Goal: Information Seeking & Learning: Check status

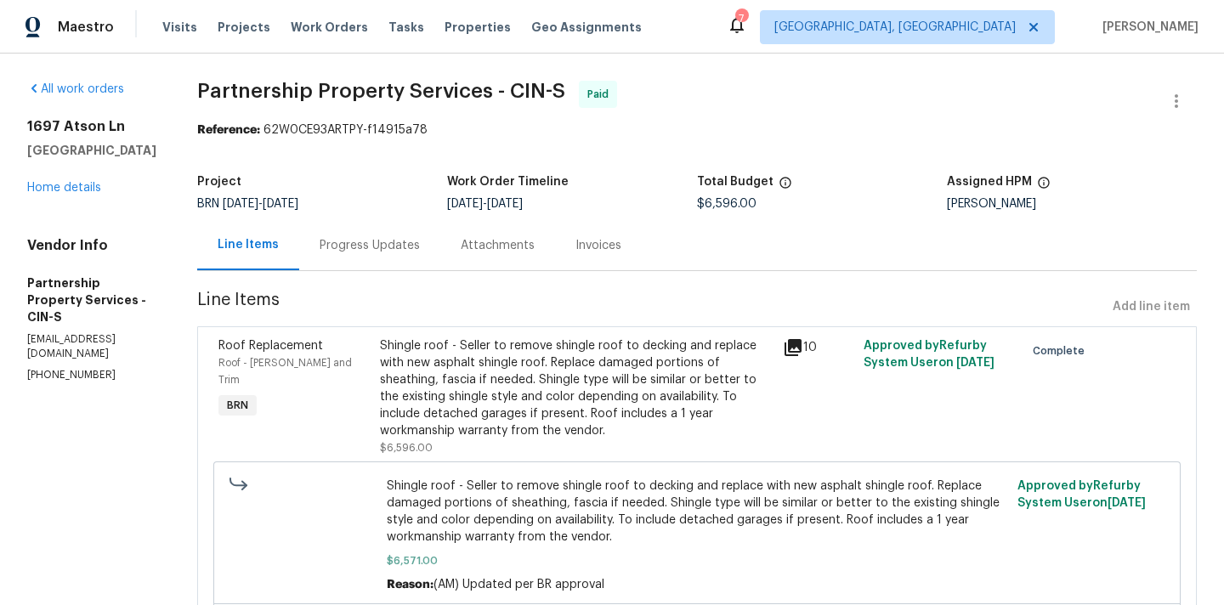
click at [420, 241] on div "Progress Updates" at bounding box center [369, 245] width 100 height 17
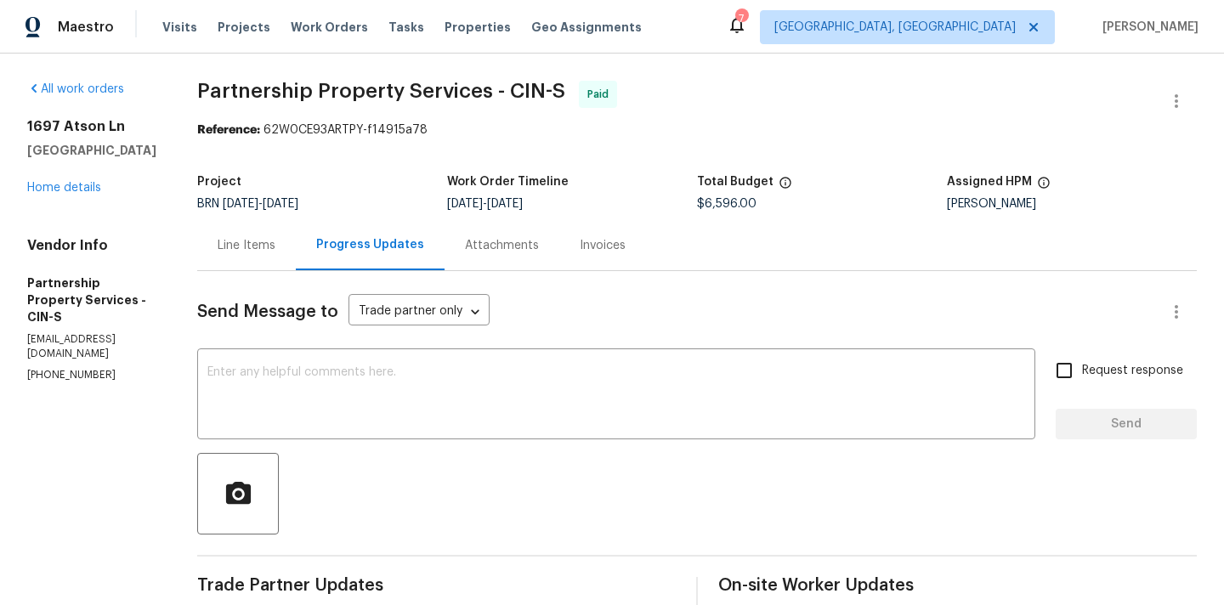
click at [82, 180] on div "1697 Atson [GEOGRAPHIC_DATA] Home details" at bounding box center [91, 157] width 129 height 78
click at [82, 185] on link "Home details" at bounding box center [64, 188] width 74 height 12
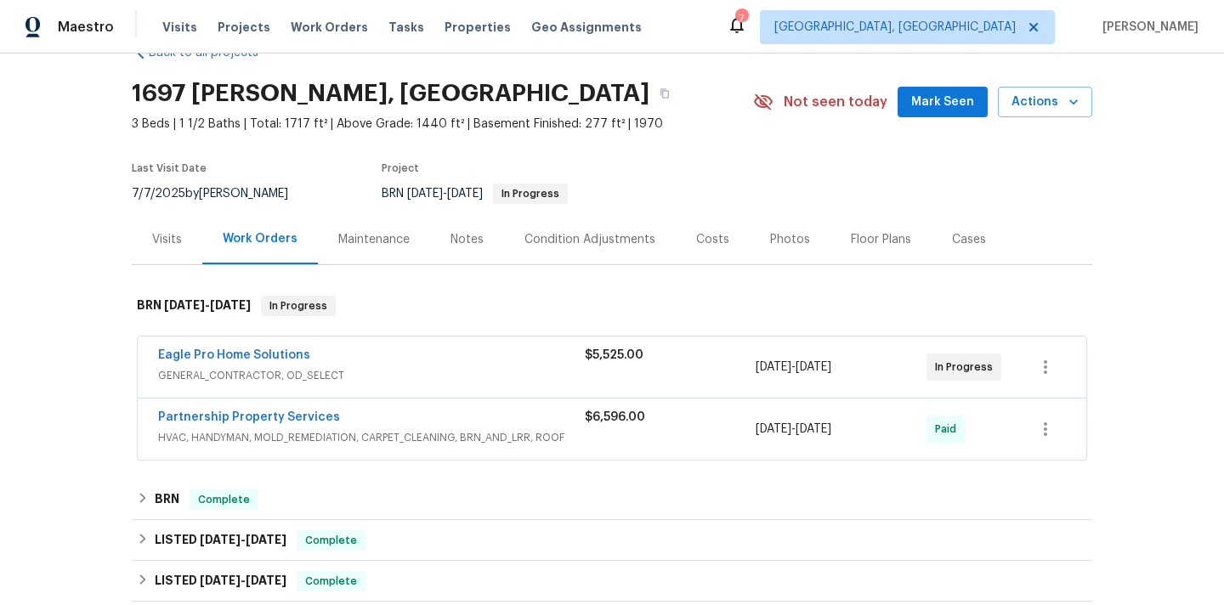
scroll to position [54, 0]
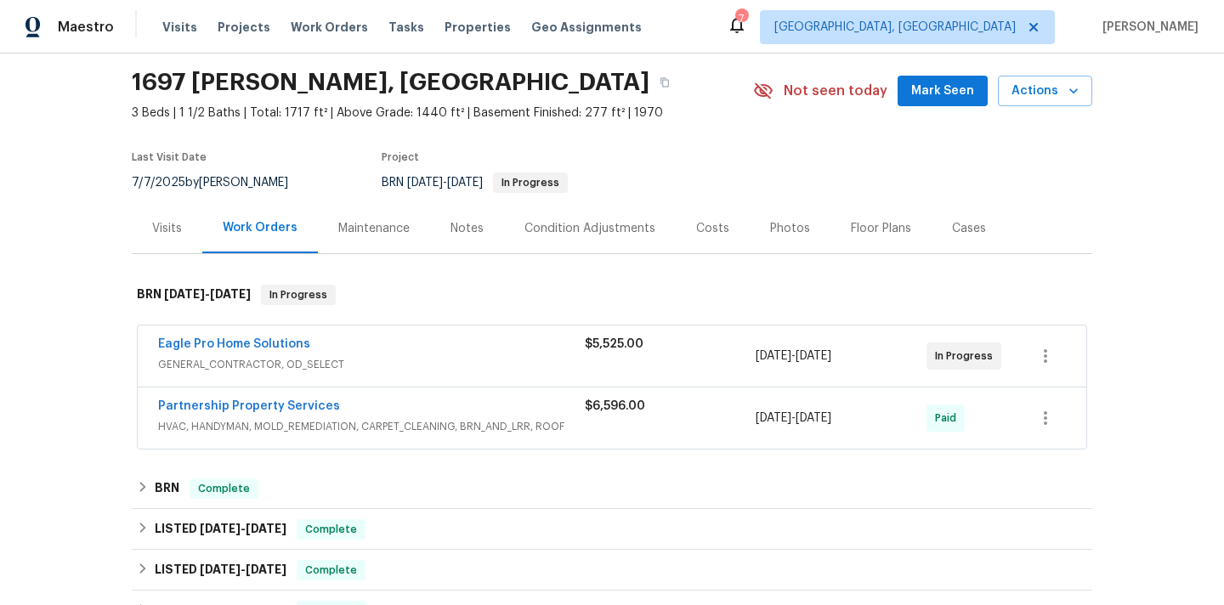
click at [346, 342] on div "Eagle Pro Home Solutions" at bounding box center [371, 346] width 427 height 20
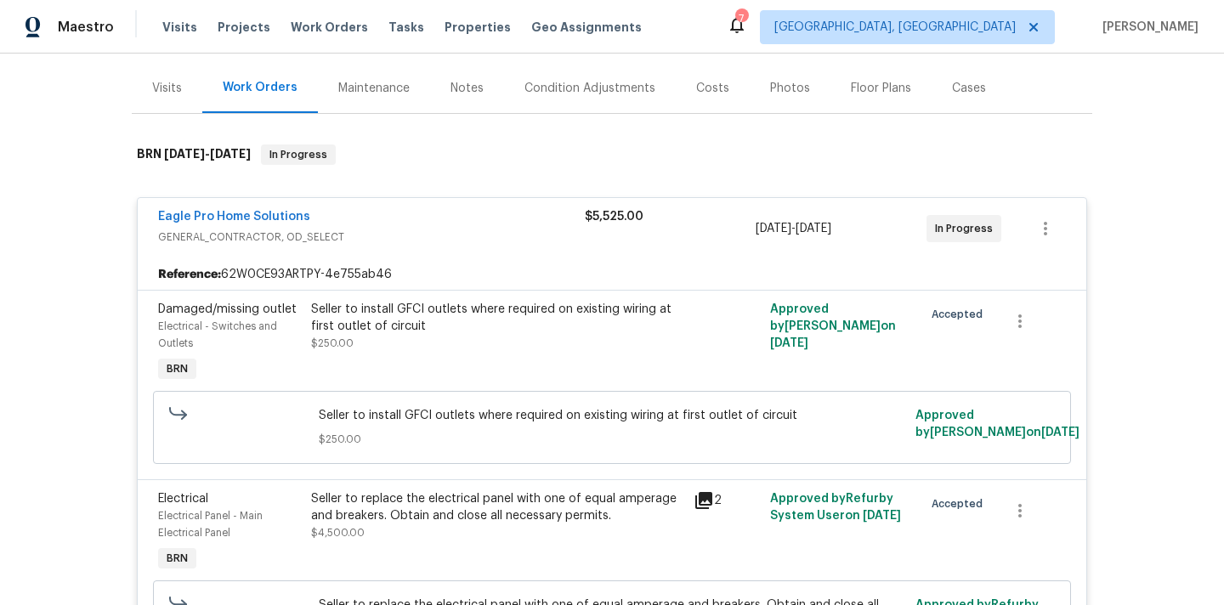
scroll to position [144, 0]
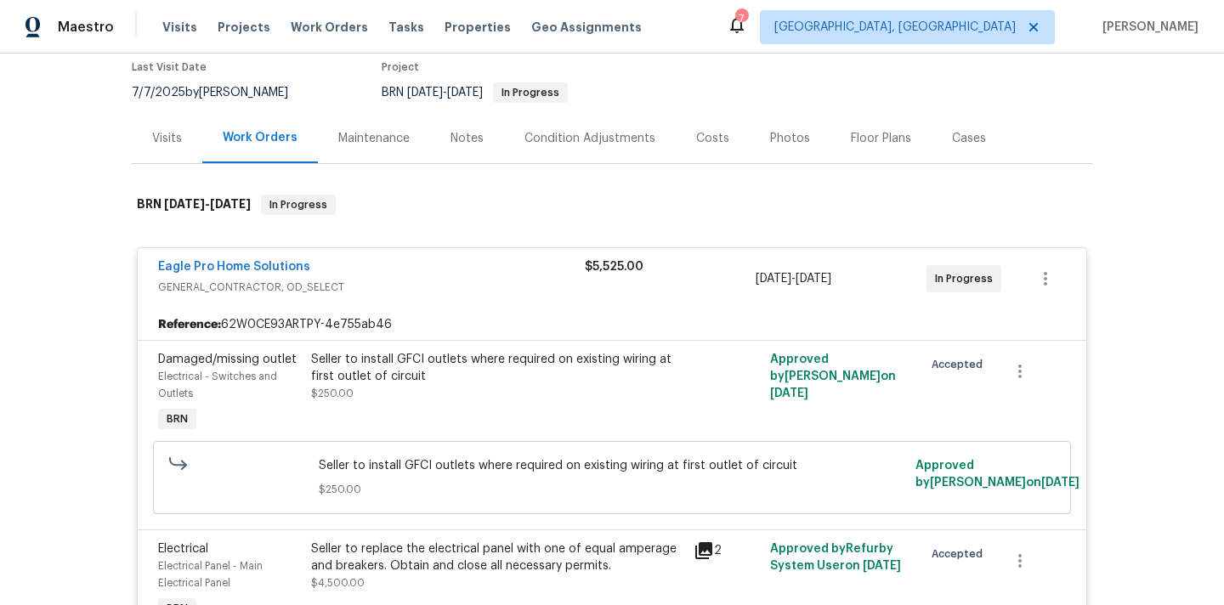
click at [376, 142] on div "Maintenance" at bounding box center [373, 138] width 71 height 17
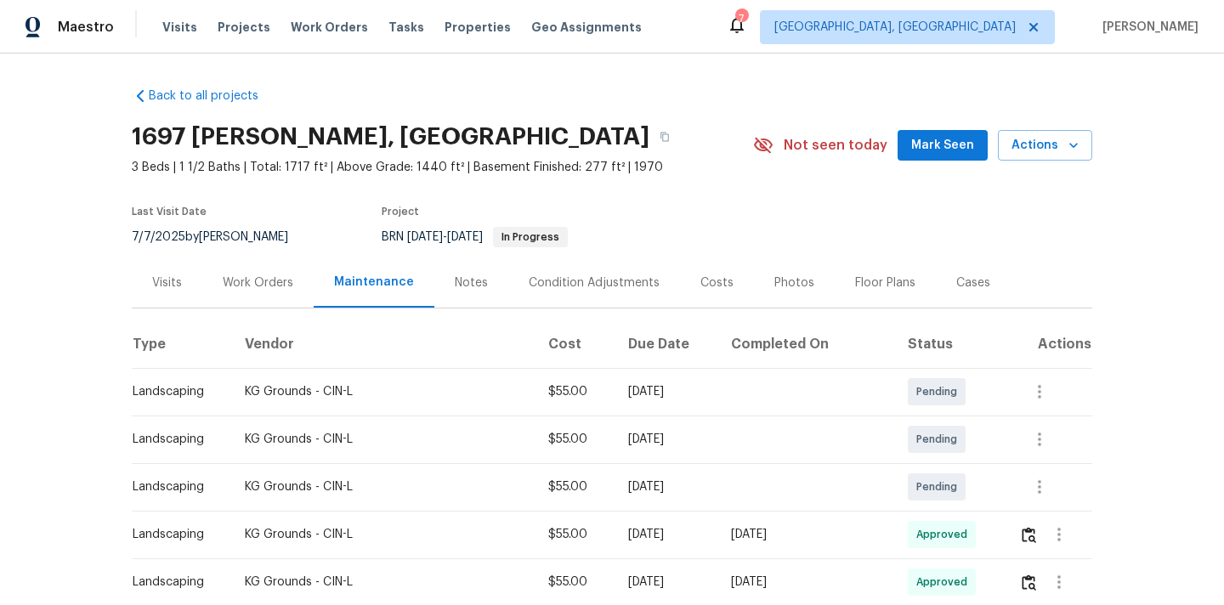
click at [248, 279] on div "Work Orders" at bounding box center [258, 282] width 71 height 17
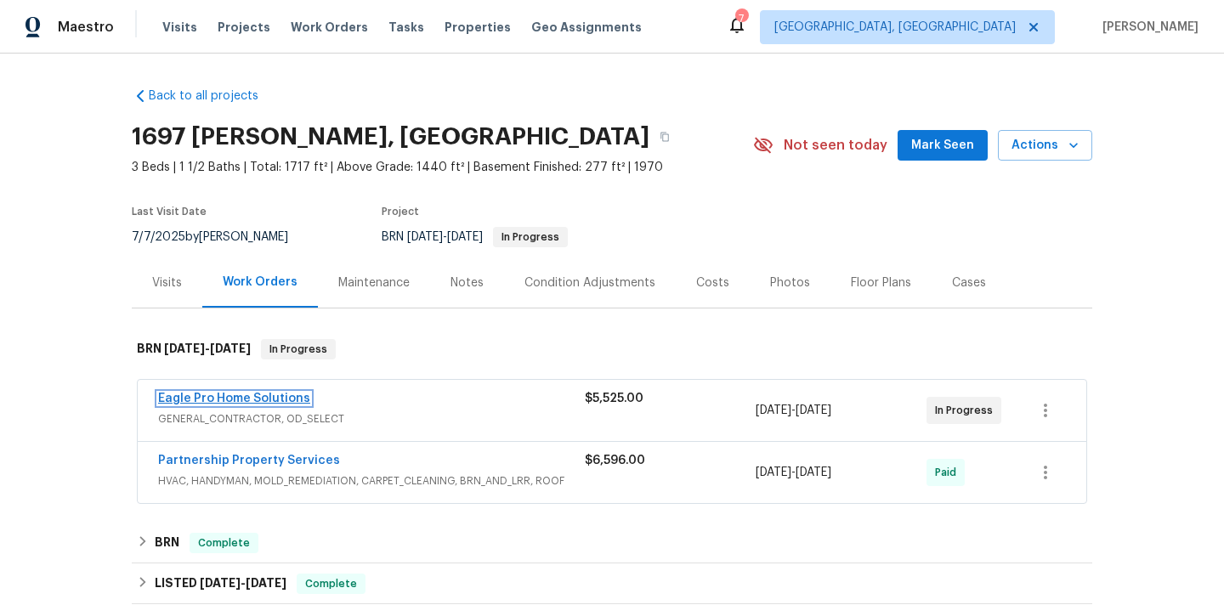
click at [263, 397] on link "Eagle Pro Home Solutions" at bounding box center [234, 399] width 152 height 12
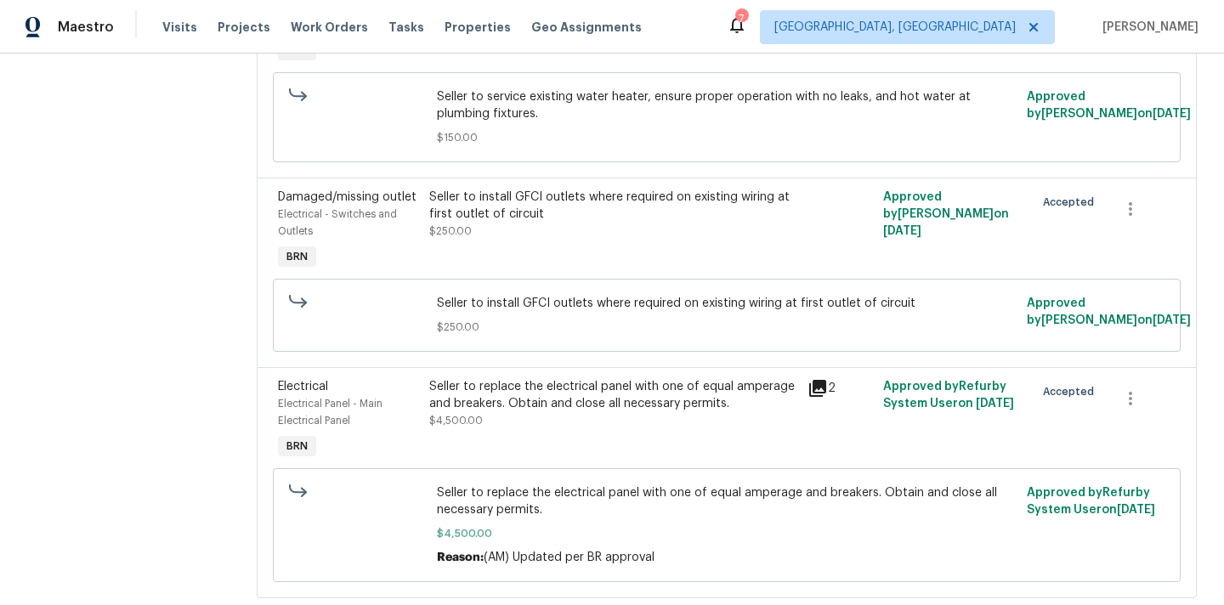
scroll to position [546, 0]
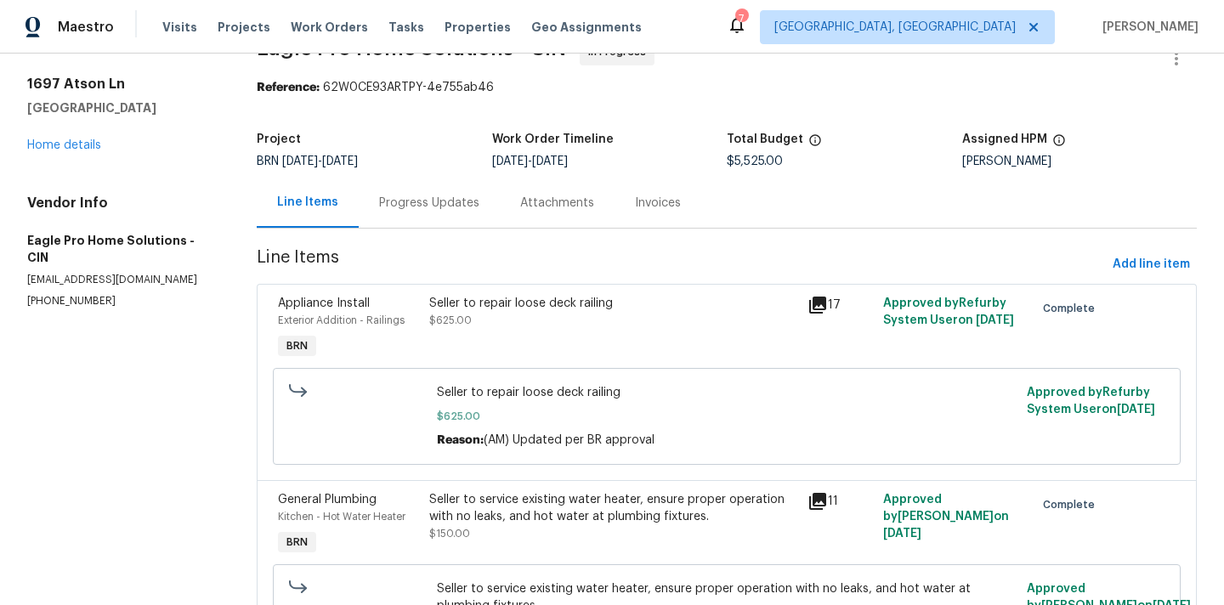
click at [416, 204] on div "Progress Updates" at bounding box center [429, 203] width 100 height 17
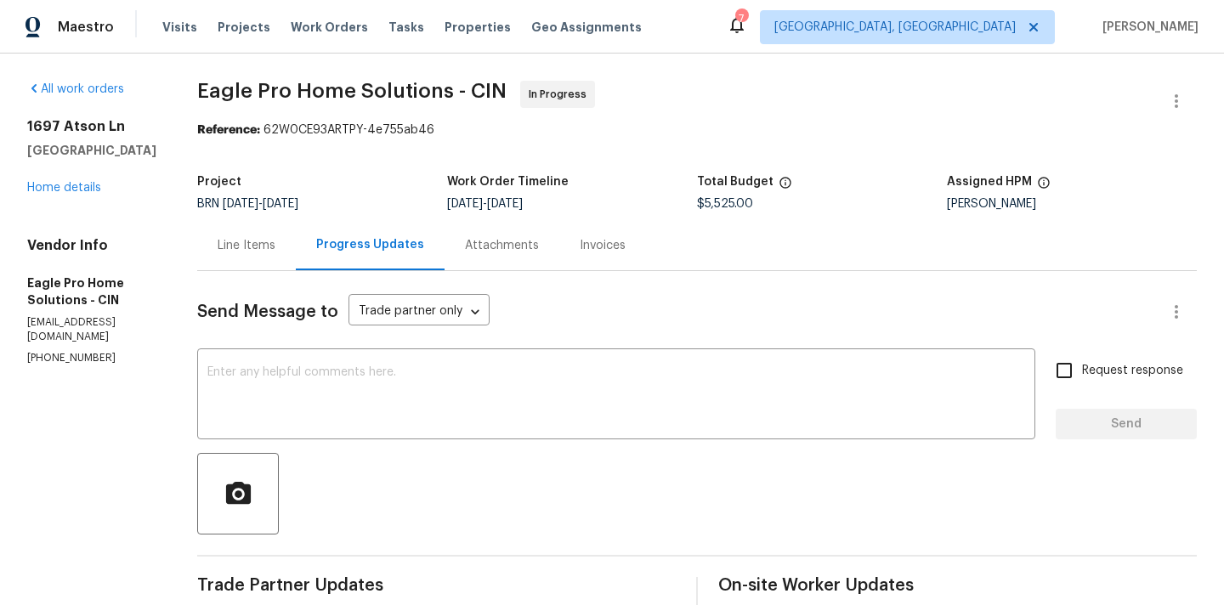
click at [531, 252] on div "Attachments" at bounding box center [502, 245] width 74 height 17
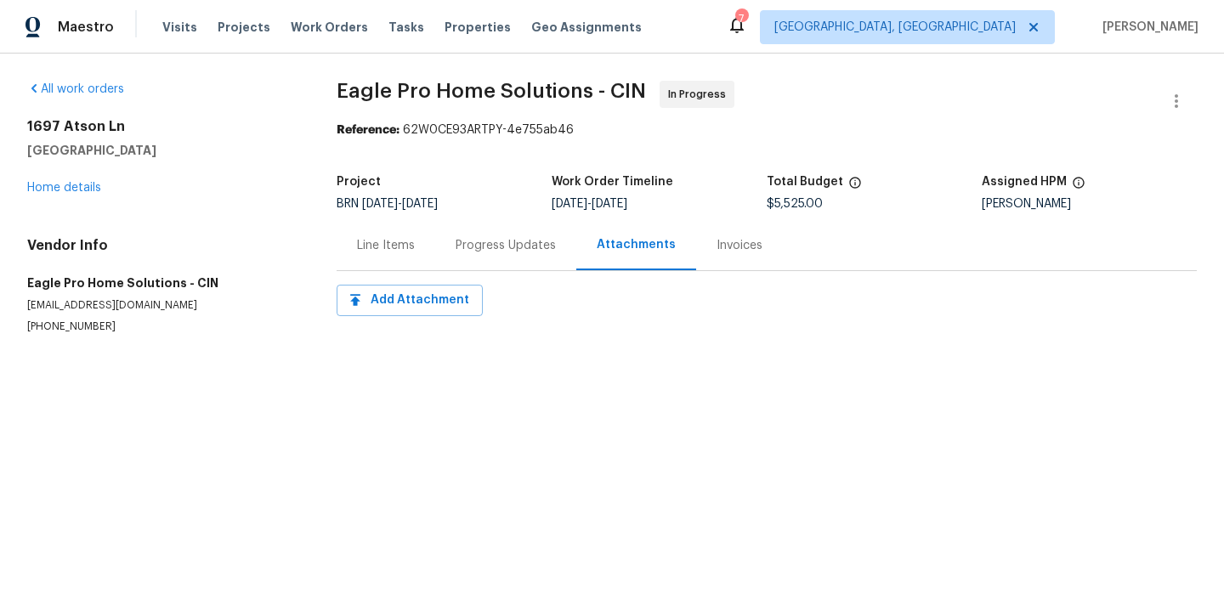
click at [716, 241] on div "Invoices" at bounding box center [739, 245] width 46 height 17
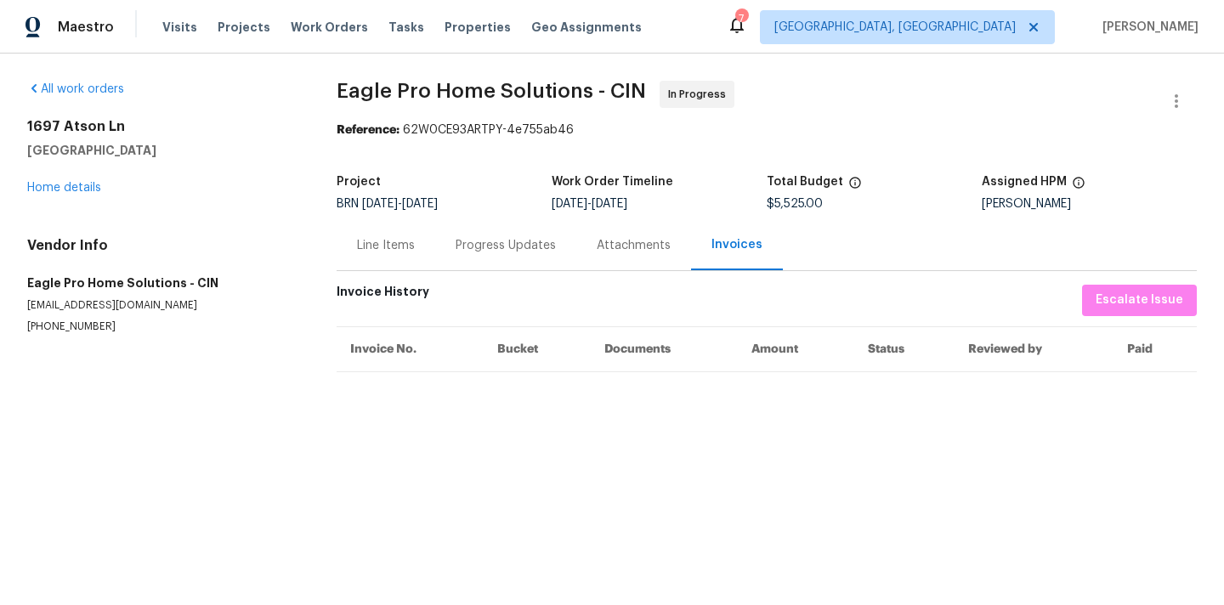
click at [507, 249] on div "Progress Updates" at bounding box center [505, 245] width 100 height 17
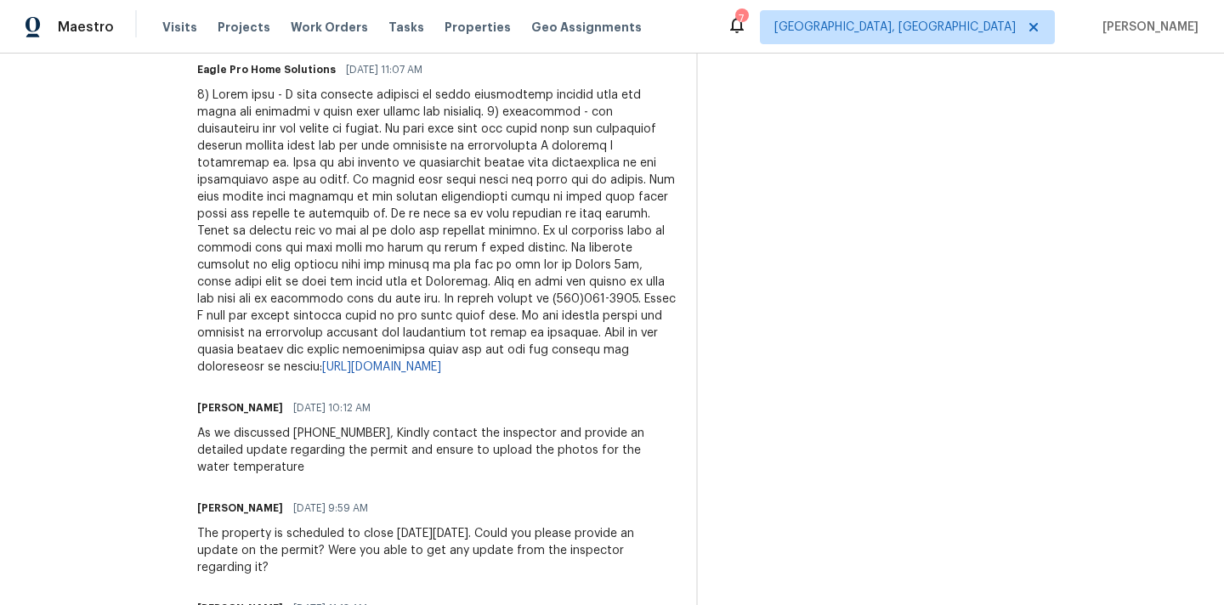
scroll to position [1082, 0]
click at [441, 371] on link "[URL][DOMAIN_NAME]" at bounding box center [381, 365] width 119 height 12
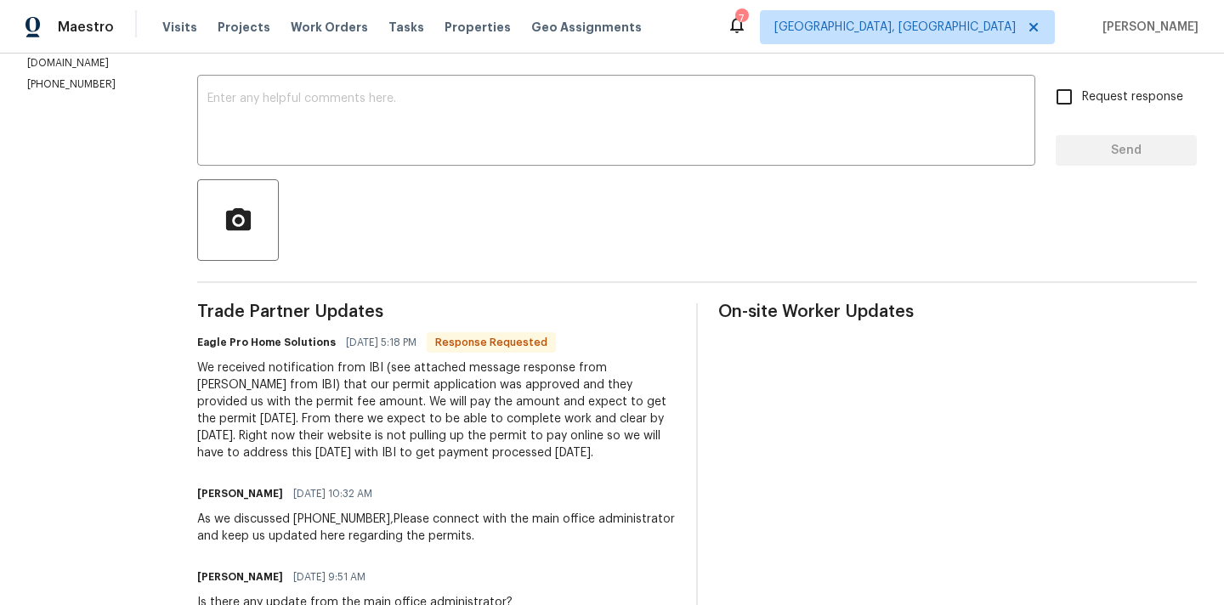
scroll to position [0, 0]
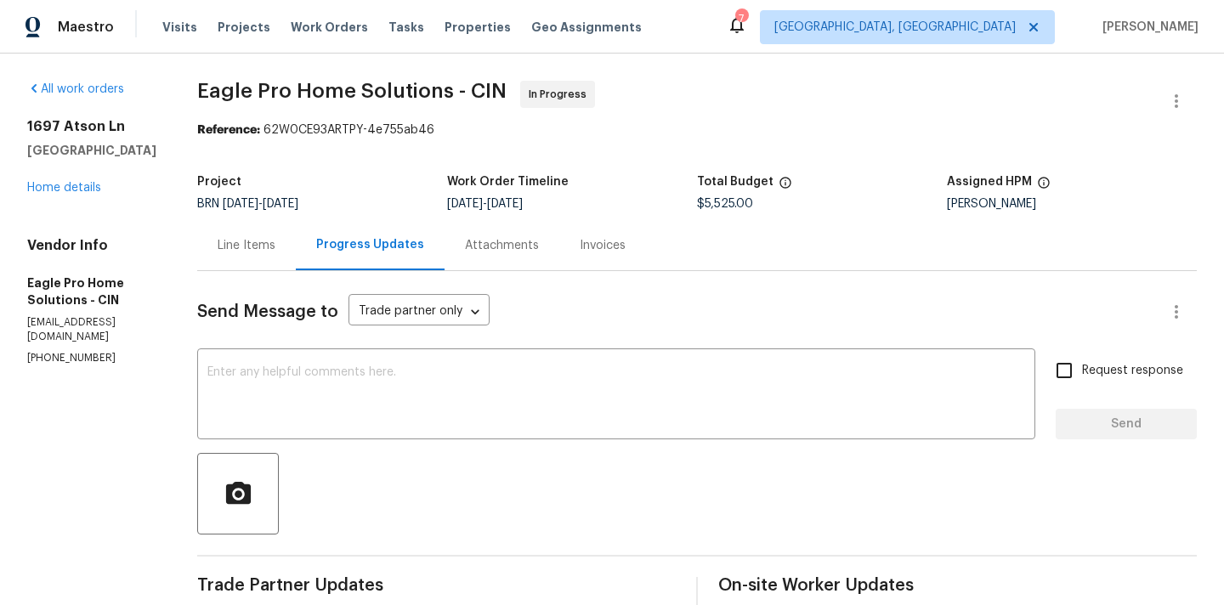
click at [539, 247] on div "Attachments" at bounding box center [502, 245] width 74 height 17
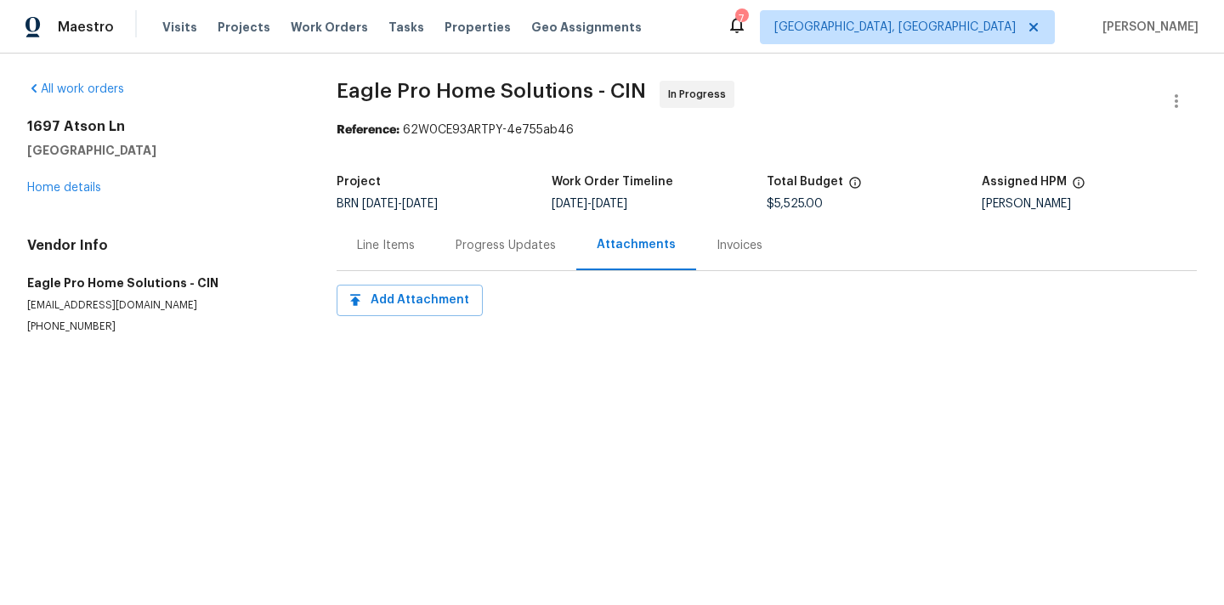
click at [717, 252] on div "Invoices" at bounding box center [739, 245] width 46 height 17
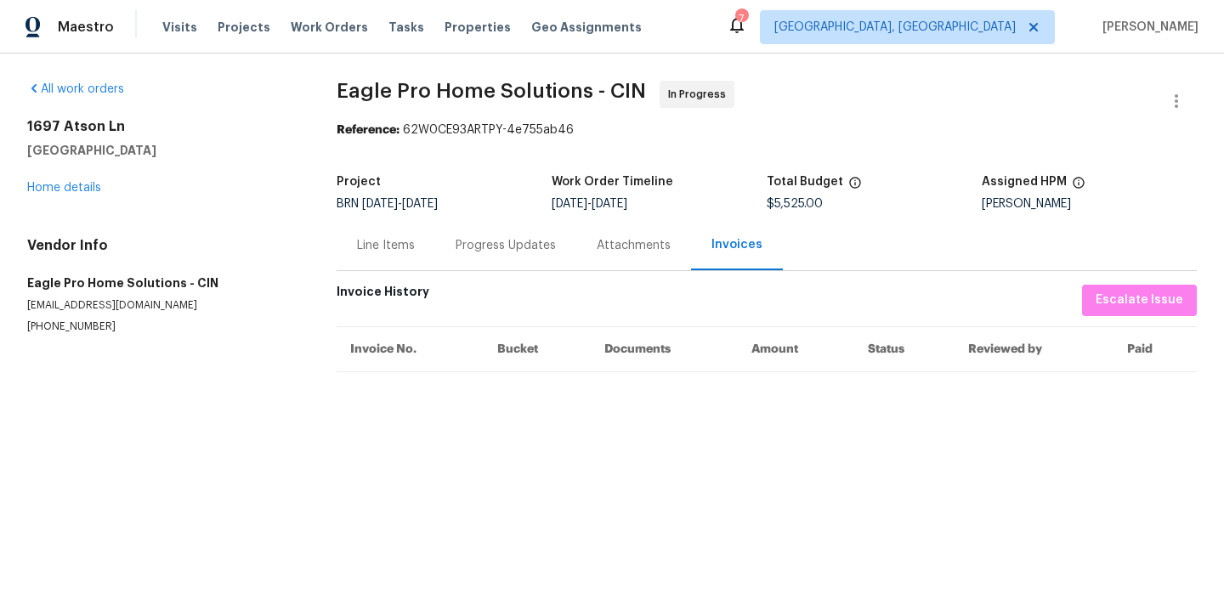
click at [471, 133] on div "Reference: 62W0CE93ARTPY-4e755ab46" at bounding box center [766, 130] width 860 height 17
copy div "62W0CE93ARTPY"
click at [612, 257] on div "Attachments" at bounding box center [633, 245] width 115 height 50
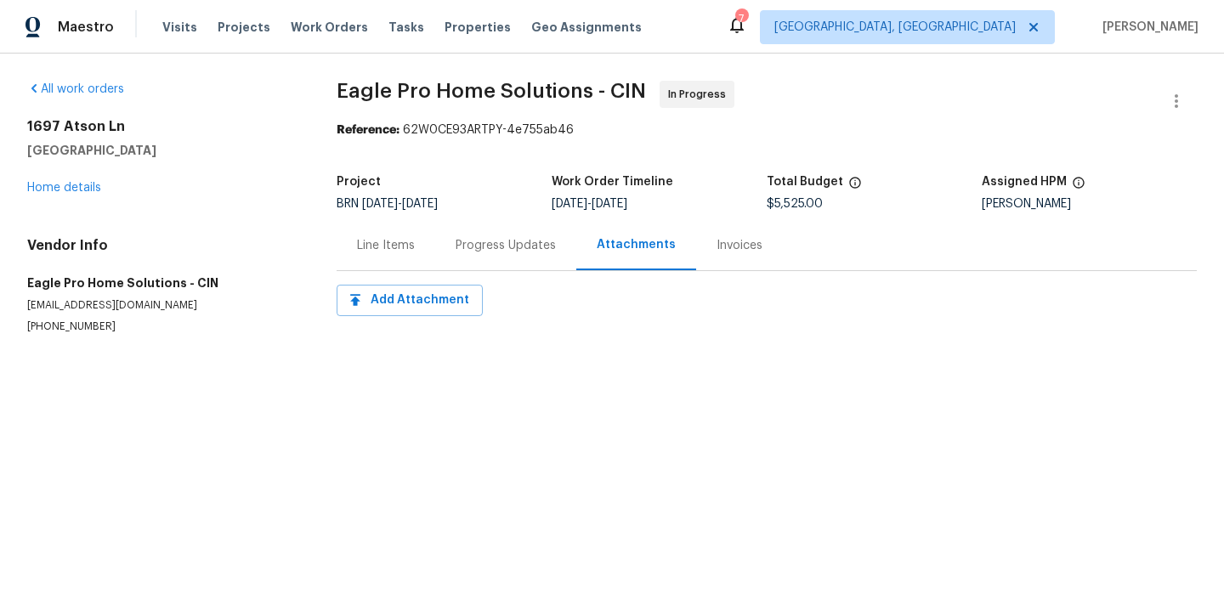
click at [511, 253] on div "Progress Updates" at bounding box center [505, 245] width 100 height 17
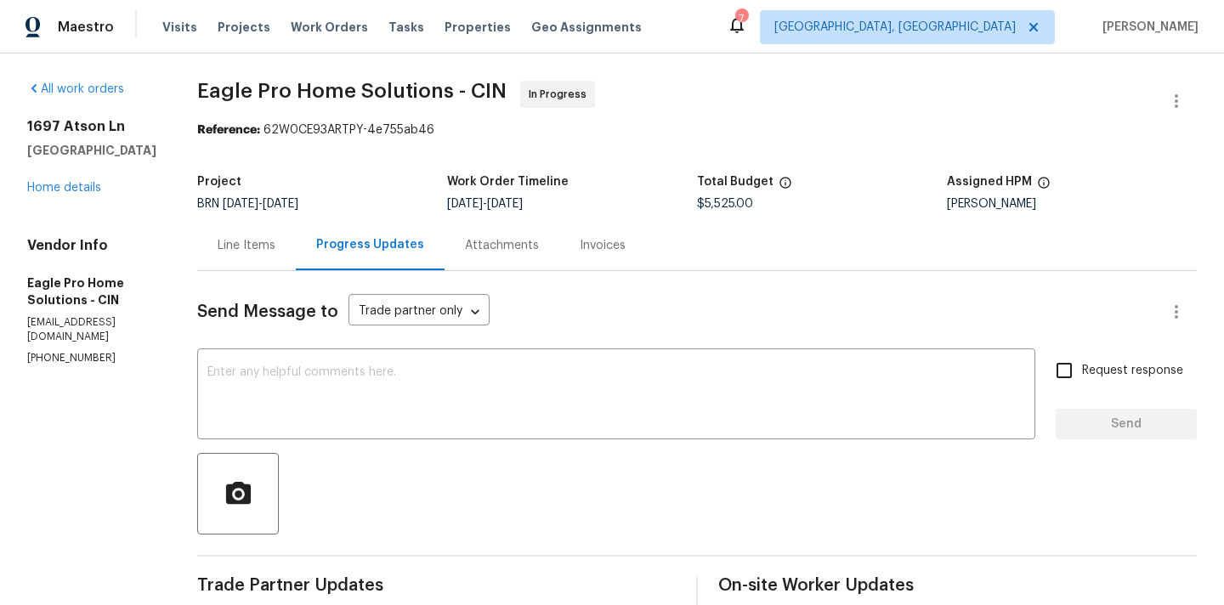
click at [410, 251] on div "Progress Updates" at bounding box center [370, 244] width 108 height 17
click at [275, 241] on div "Line Items" at bounding box center [247, 245] width 58 height 17
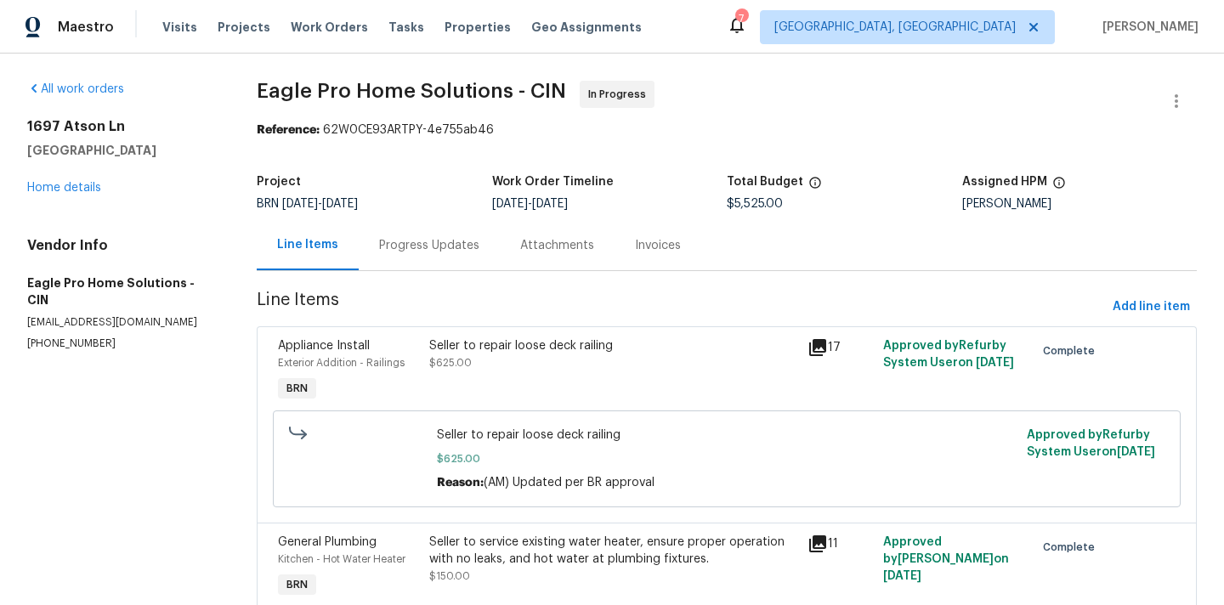
click at [444, 252] on div "Progress Updates" at bounding box center [429, 245] width 100 height 17
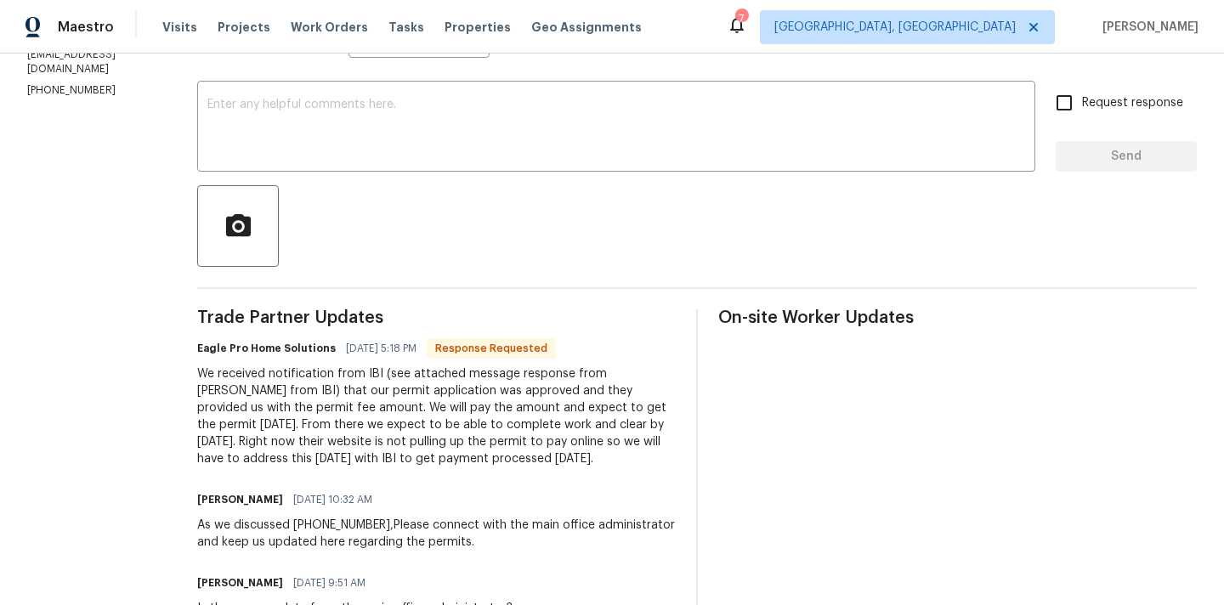
scroll to position [246, 0]
